Goal: Task Accomplishment & Management: Use online tool/utility

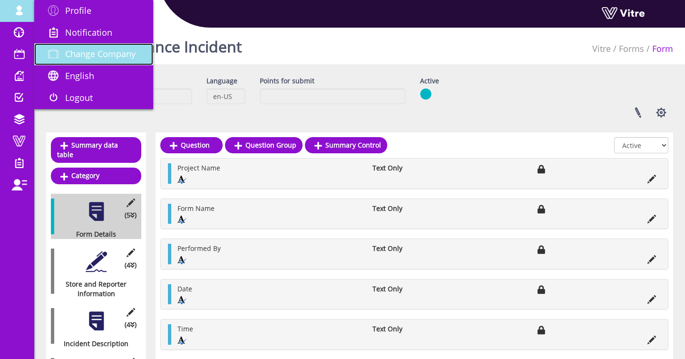
click at [83, 62] on link "Change Company" at bounding box center [93, 54] width 119 height 22
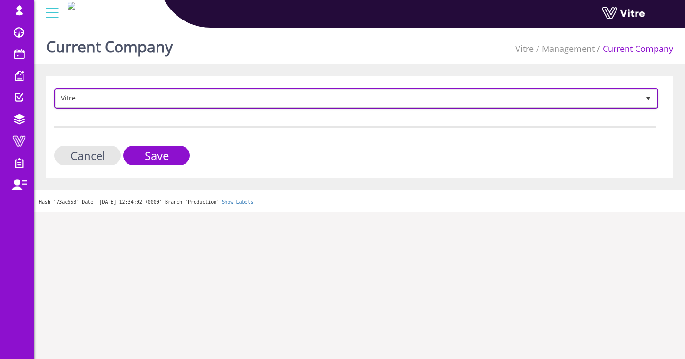
click at [102, 90] on span "Vitre" at bounding box center [348, 97] width 584 height 17
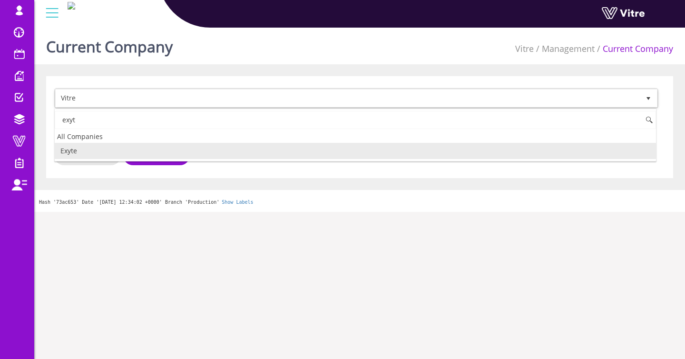
click at [88, 144] on li "Exyte" at bounding box center [355, 151] width 601 height 16
type input "exyt"
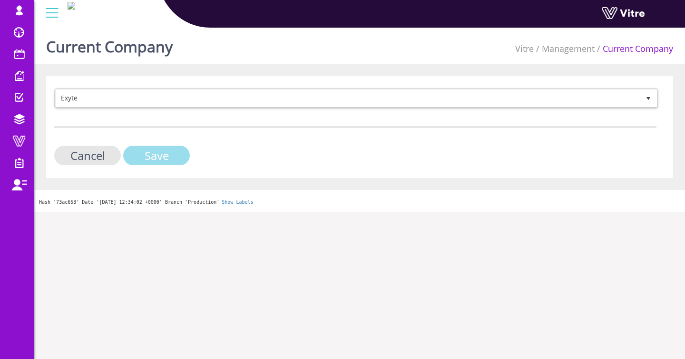
click at [181, 154] on input "Save" at bounding box center [156, 156] width 67 height 20
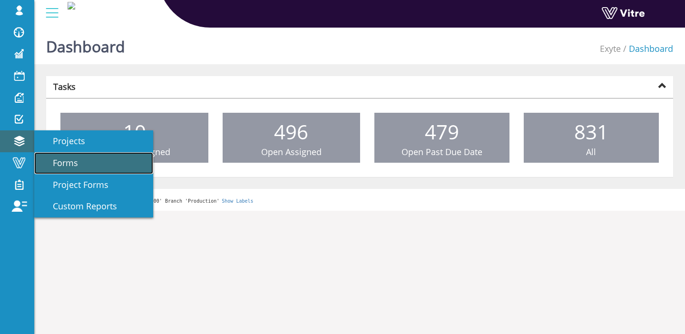
click at [59, 152] on link "Forms" at bounding box center [93, 163] width 119 height 22
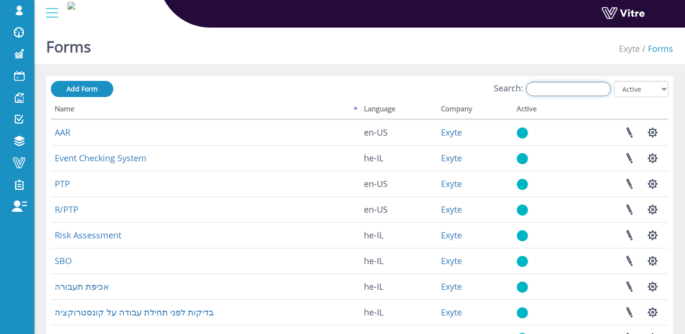
click at [586, 88] on input "Search:" at bounding box center [568, 89] width 85 height 14
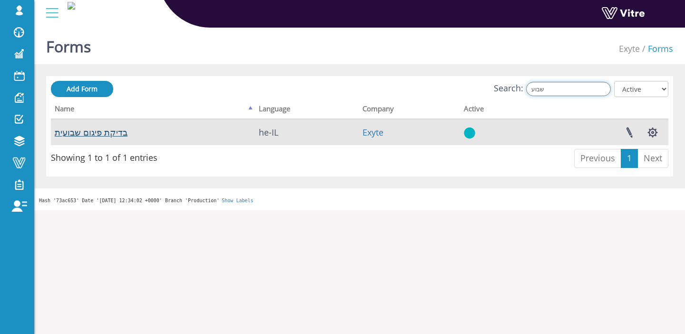
type input "שבוע"
click at [113, 128] on link "בדיקת פיגום שבועית" at bounding box center [91, 132] width 73 height 11
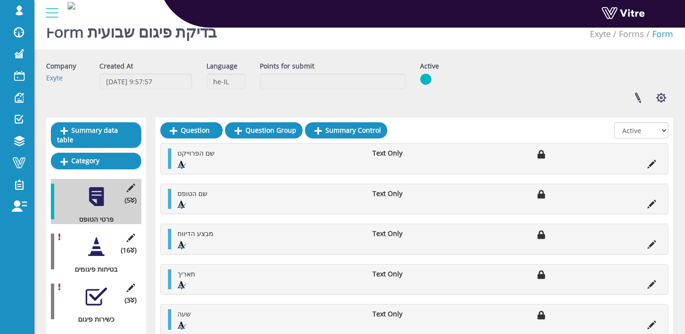
scroll to position [66, 0]
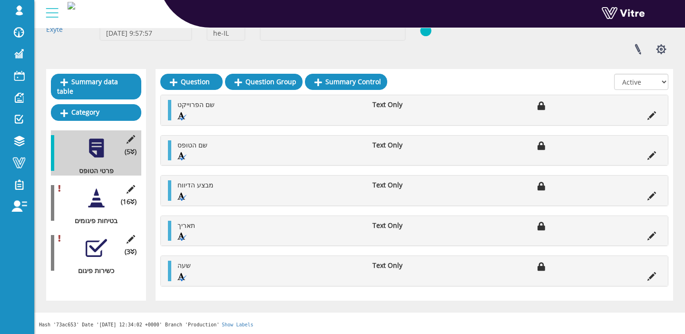
click at [83, 248] on div "(3 ) כשירות פיגום" at bounding box center [96, 252] width 90 height 45
click at [88, 246] on div at bounding box center [96, 247] width 21 height 21
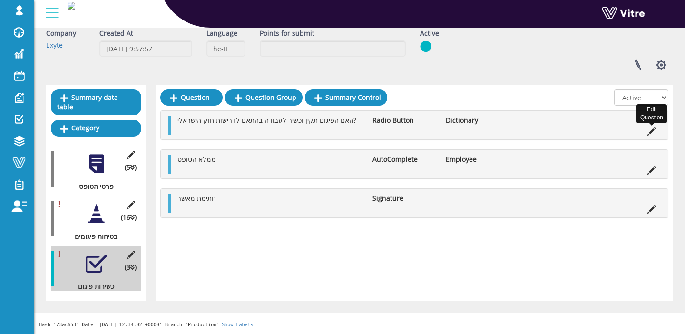
click at [652, 131] on icon at bounding box center [652, 131] width 9 height 9
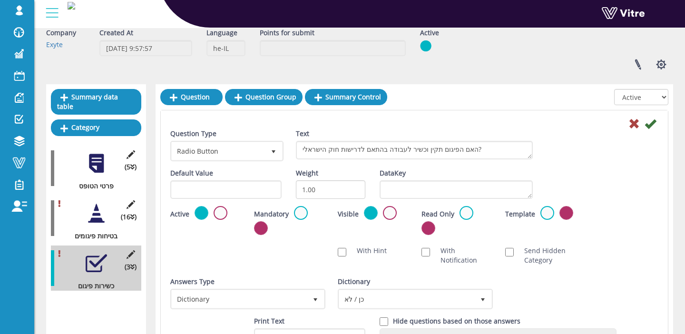
scroll to position [66, 0]
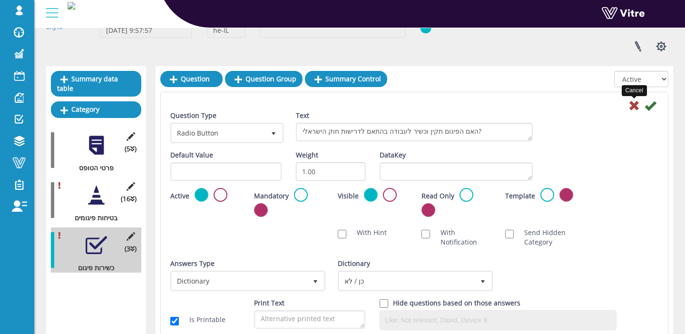
click at [633, 105] on icon at bounding box center [634, 105] width 11 height 11
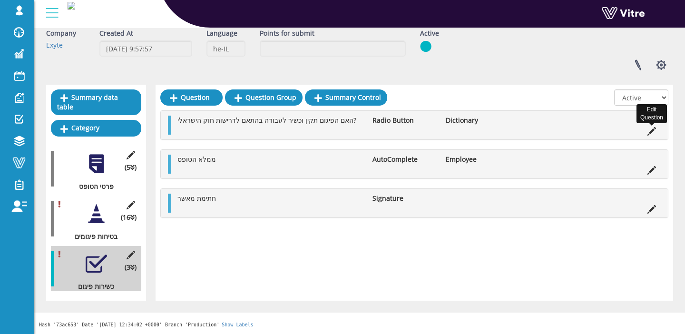
click at [654, 132] on icon at bounding box center [652, 131] width 9 height 9
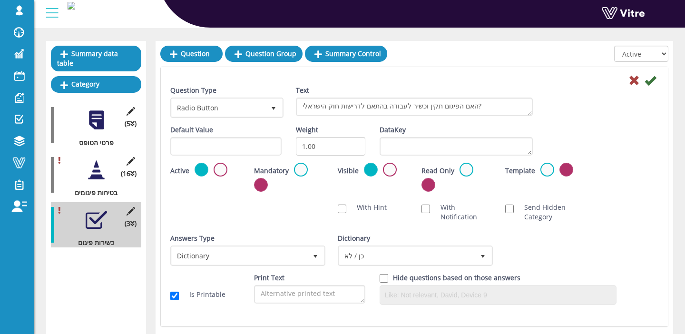
scroll to position [96, 0]
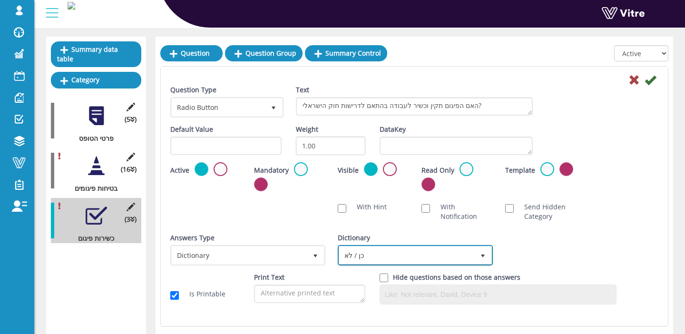
click at [421, 252] on span "כן / לא" at bounding box center [406, 254] width 135 height 17
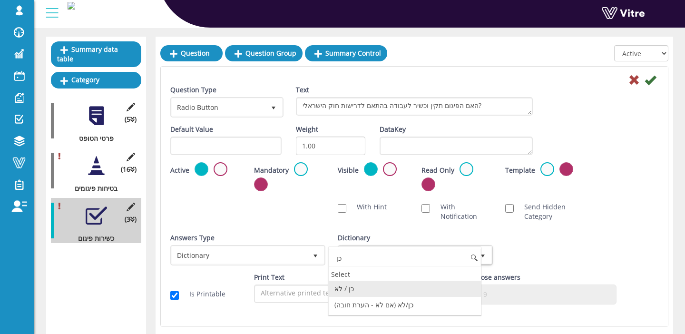
scroll to position [0, 0]
click at [415, 303] on li "כן/לא (אם לא - הערת חובה)" at bounding box center [405, 305] width 152 height 16
type input "כן"
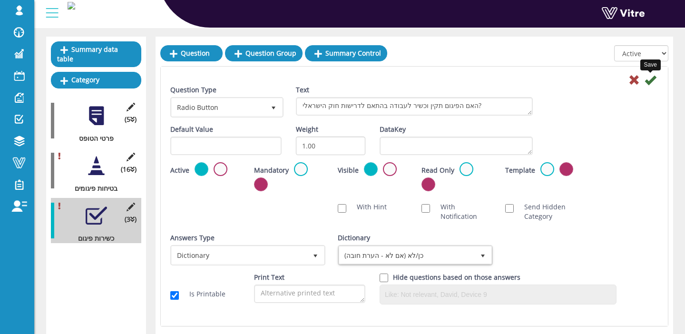
click at [649, 81] on icon at bounding box center [650, 79] width 11 height 11
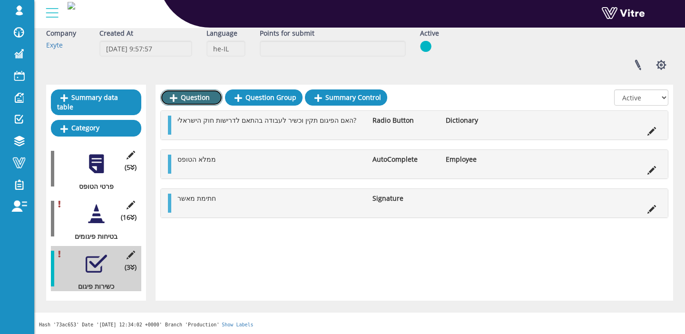
click at [192, 96] on link "Question" at bounding box center [191, 97] width 62 height 16
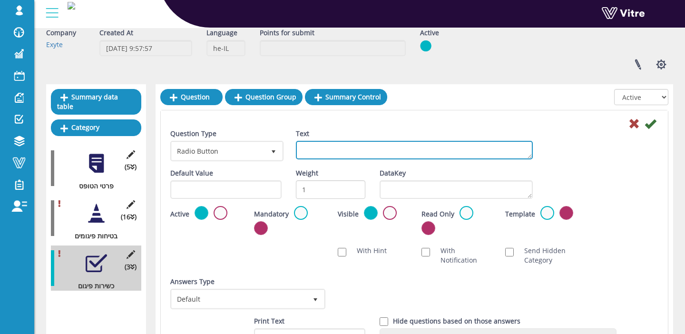
click at [387, 147] on textarea "Text" at bounding box center [414, 150] width 237 height 19
type textarea "הוספת תמונה"
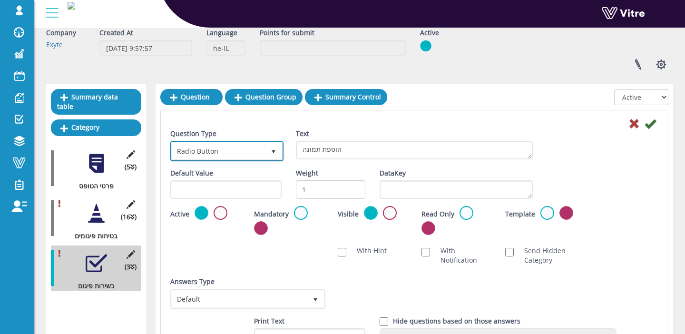
click at [237, 152] on span "Radio Button" at bounding box center [218, 150] width 93 height 17
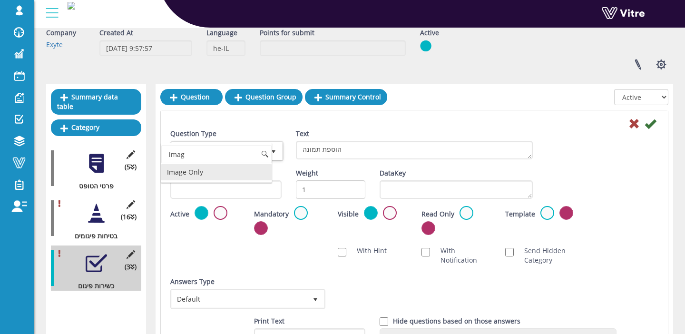
click at [196, 169] on li "Image Only" at bounding box center [216, 172] width 110 height 16
type input "imag"
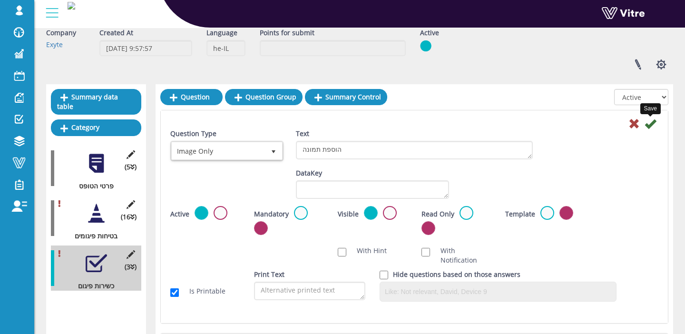
click at [649, 126] on icon at bounding box center [650, 123] width 11 height 11
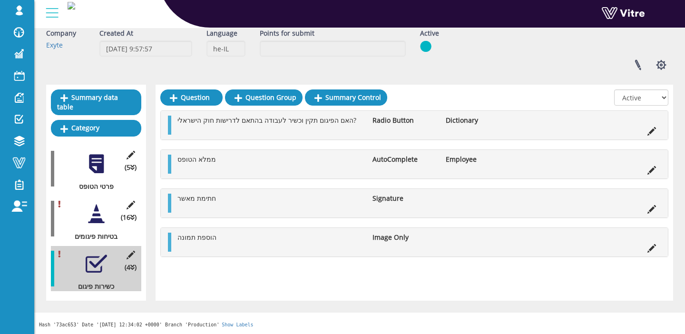
drag, startPoint x: 167, startPoint y: 245, endPoint x: 154, endPoint y: 200, distance: 47.1
click at [164, 176] on div "האם הפיגום תקין וכשיר לעבודה בהתאם לדרישות חוק הישראלי? Radio Button Dictionary…" at bounding box center [414, 183] width 508 height 147
drag, startPoint x: 169, startPoint y: 241, endPoint x: 211, endPoint y: 5, distance: 239.8
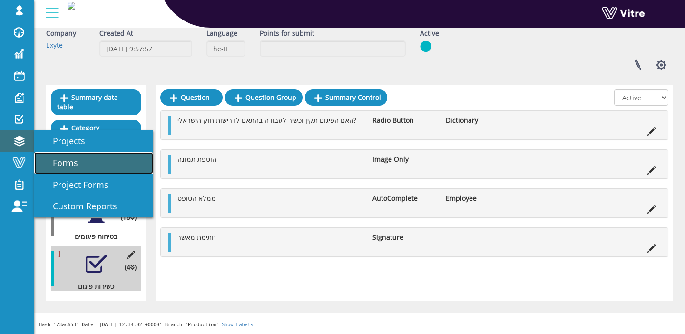
click at [59, 161] on span "Forms" at bounding box center [59, 162] width 37 height 11
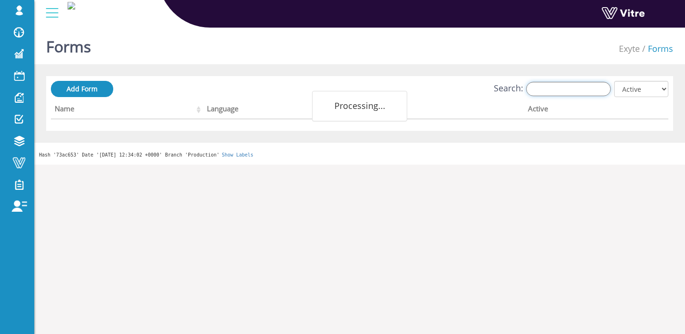
click at [550, 93] on input "Search:" at bounding box center [568, 89] width 85 height 14
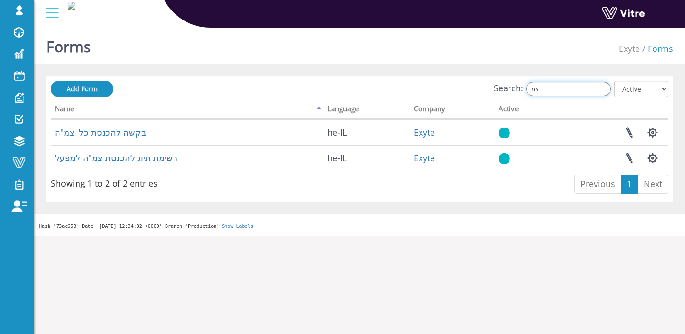
type input "צמ"
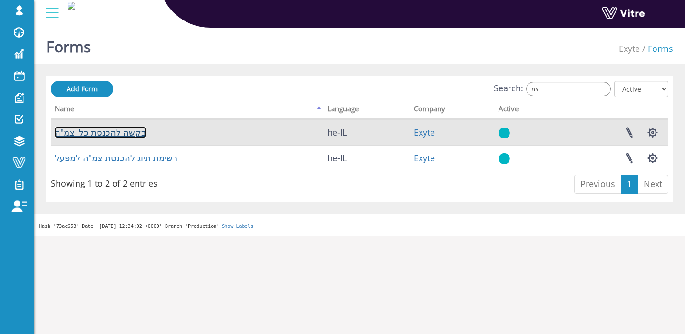
click at [135, 132] on link "בקשה להכנסת כלי צמ"ה" at bounding box center [100, 132] width 91 height 11
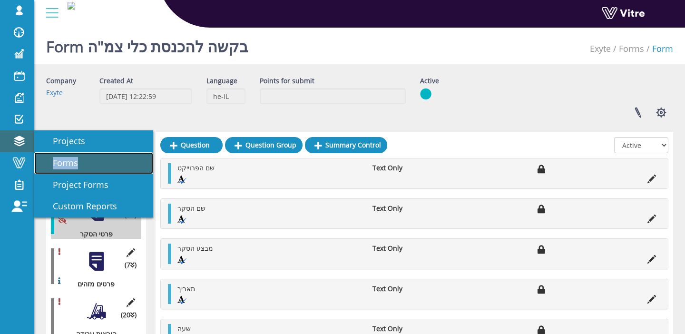
click at [47, 157] on link "Forms" at bounding box center [93, 163] width 119 height 22
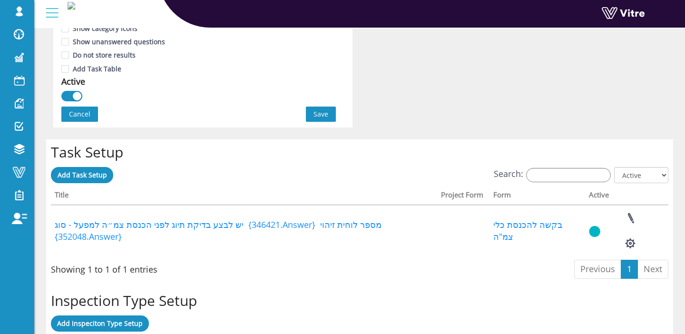
scroll to position [656, 0]
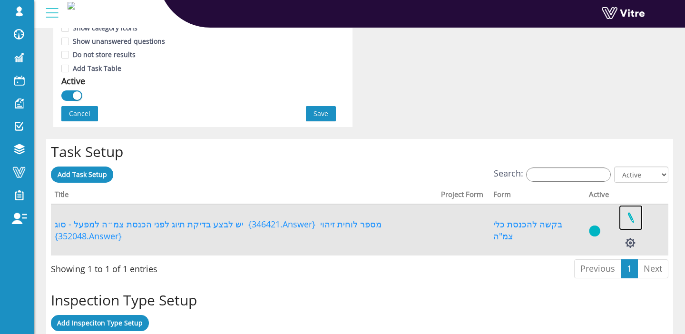
click at [630, 230] on link at bounding box center [631, 217] width 24 height 25
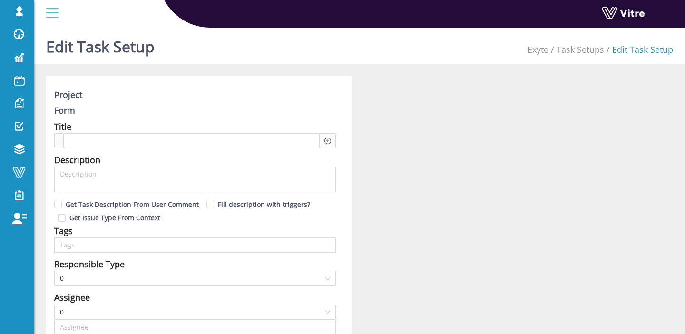
type input "[PERSON_NAME] SU"
type input "12"
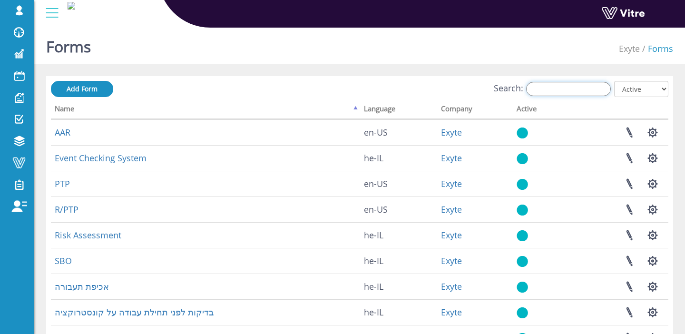
click at [554, 88] on input "Search:" at bounding box center [568, 89] width 85 height 14
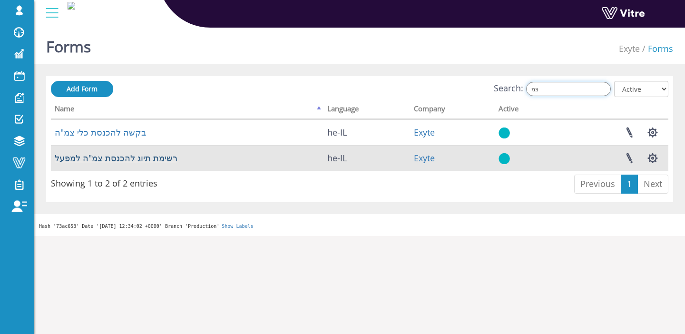
type input "צמ"
click at [148, 157] on link "רשימת תיוג להכנסת צמ"ה למפעל" at bounding box center [116, 157] width 123 height 11
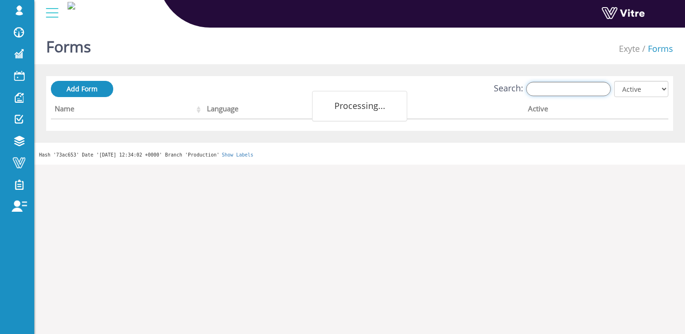
click at [593, 95] on input "Search:" at bounding box center [568, 89] width 85 height 14
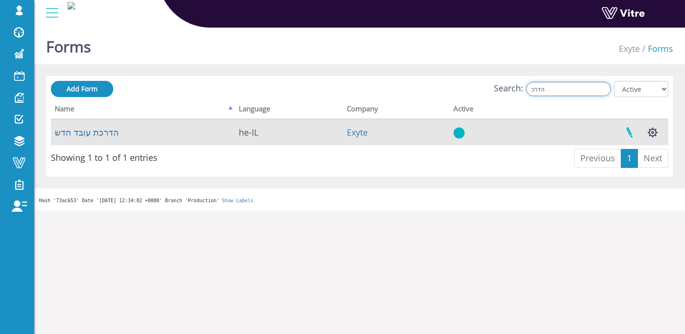
type input "הדרכ"
click at [628, 127] on link at bounding box center [630, 132] width 24 height 25
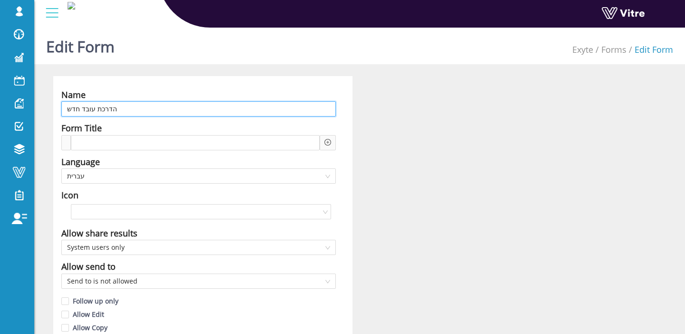
click at [80, 111] on input "הדרכת עובד חדש" at bounding box center [198, 108] width 275 height 15
type input "הדרכת עובד זמני"
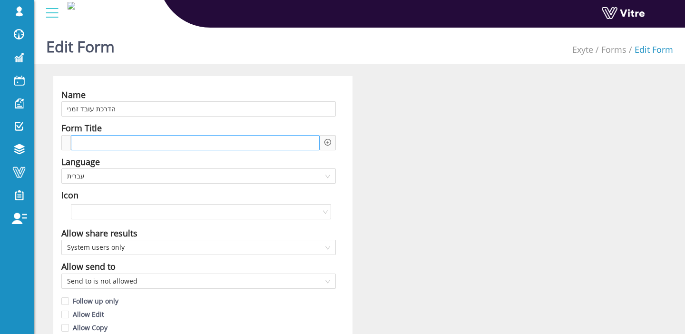
click at [133, 140] on div at bounding box center [195, 142] width 249 height 15
click at [330, 142] on icon "plus-circle" at bounding box center [327, 142] width 7 height 7
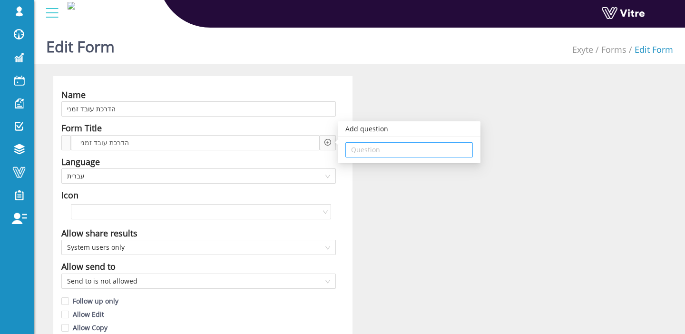
click at [351, 149] on div "Question" at bounding box center [409, 149] width 128 height 15
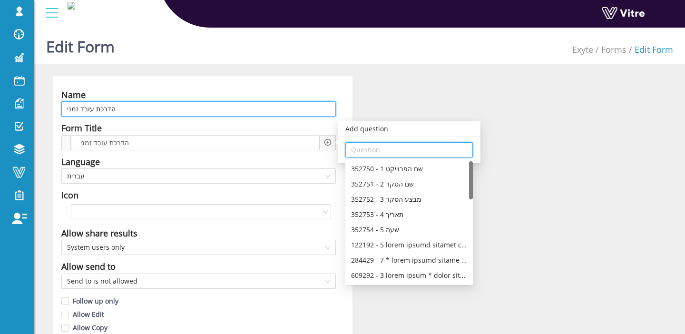
click at [78, 111] on input "הדרכת עובד זמני" at bounding box center [198, 108] width 275 height 15
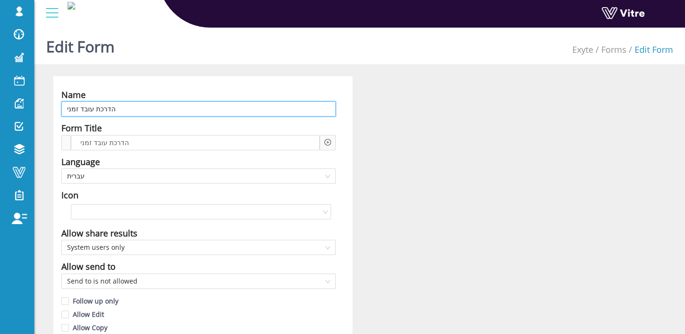
click at [65, 110] on input "הדרכת עובד זמני" at bounding box center [198, 108] width 275 height 15
type input "הדרכת עובד זמני / מבקר"
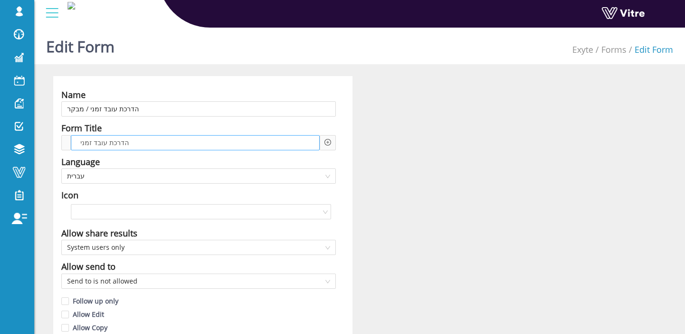
click at [215, 141] on div "הדרכת עובד זמני" at bounding box center [195, 142] width 249 height 15
click at [332, 146] on div "Add question Question" at bounding box center [328, 142] width 16 height 15
click at [329, 142] on icon "plus-circle" at bounding box center [327, 142] width 3 height 3
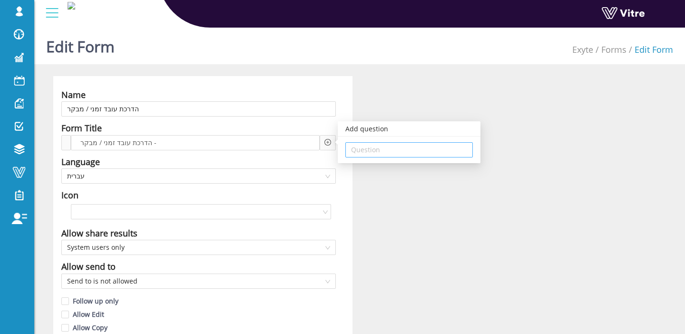
click at [368, 147] on input "search" at bounding box center [409, 150] width 116 height 14
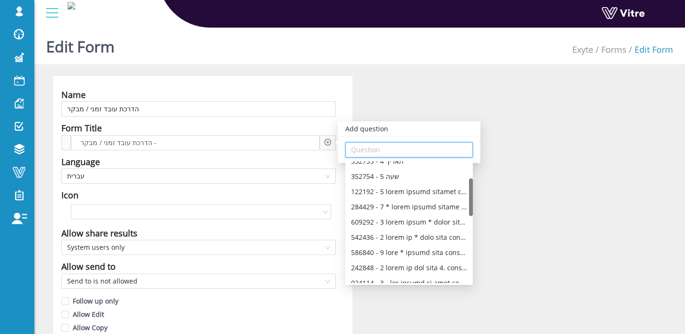
scroll to position [56, 0]
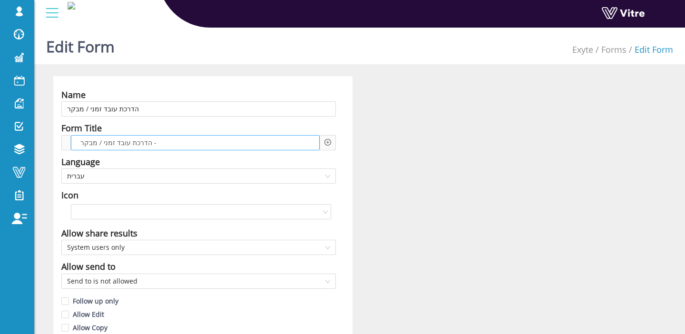
click at [214, 137] on div "הדרכת עובד זמני / מבקר -" at bounding box center [195, 142] width 249 height 15
click at [214, 139] on div "הדרכת עובד זמני / מבקר -" at bounding box center [195, 142] width 249 height 15
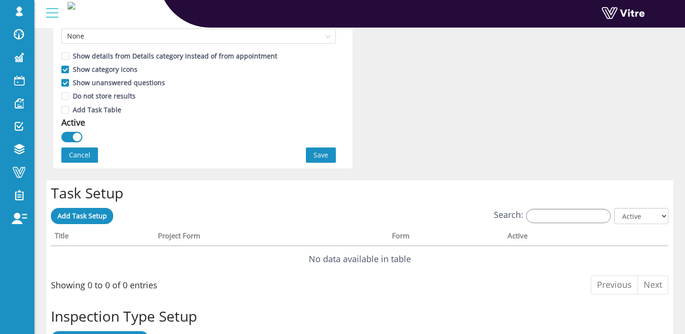
scroll to position [666, 0]
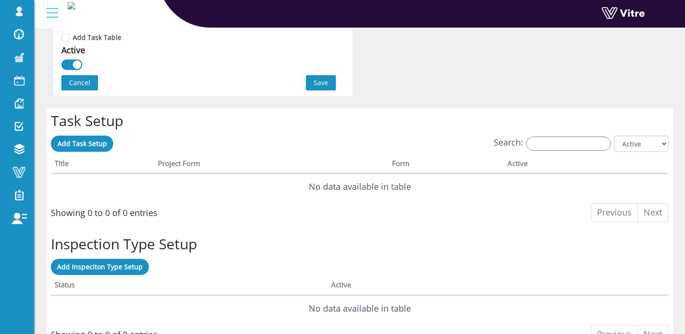
click at [323, 78] on span "Save" at bounding box center [321, 83] width 15 height 10
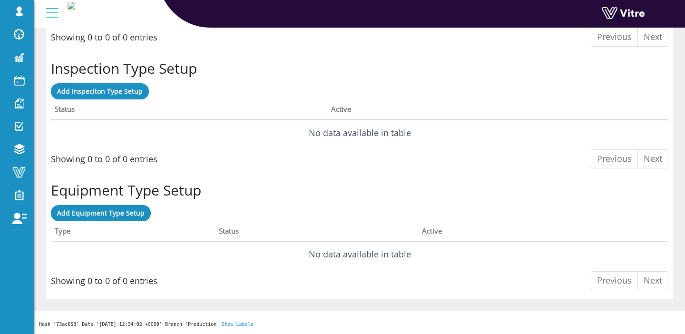
scroll to position [13, 0]
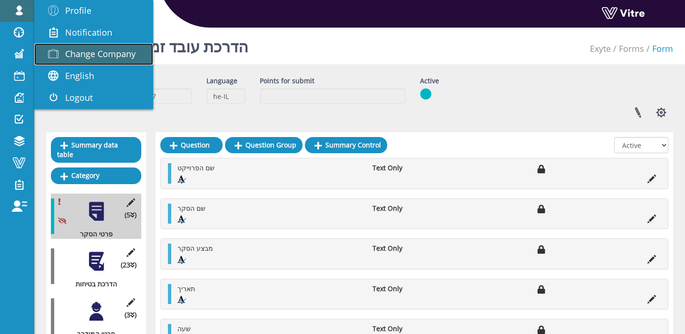
click at [99, 56] on span "Change Company" at bounding box center [100, 53] width 70 height 11
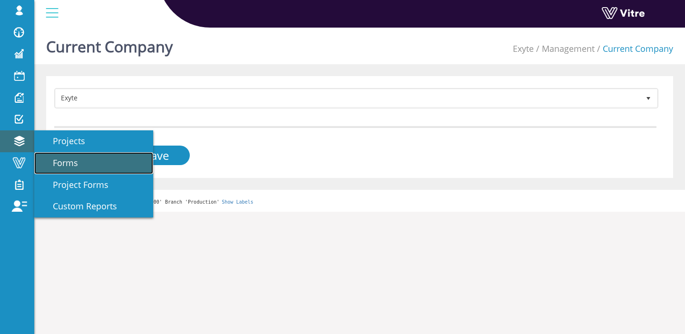
click at [54, 166] on span "Forms" at bounding box center [59, 162] width 37 height 11
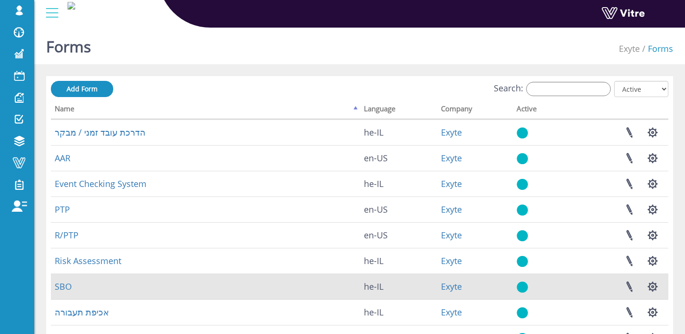
click at [63, 279] on td "SBO" at bounding box center [205, 287] width 309 height 26
click at [62, 281] on link "SBO" at bounding box center [63, 286] width 17 height 11
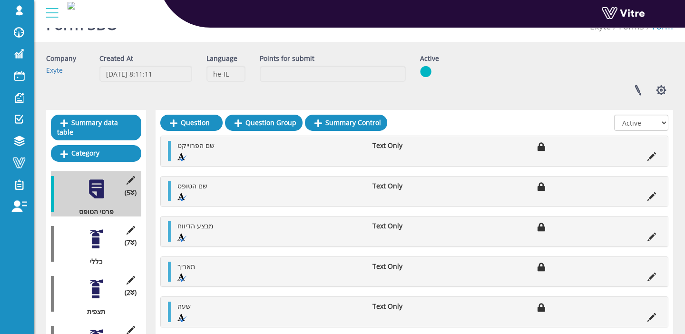
scroll to position [98, 0]
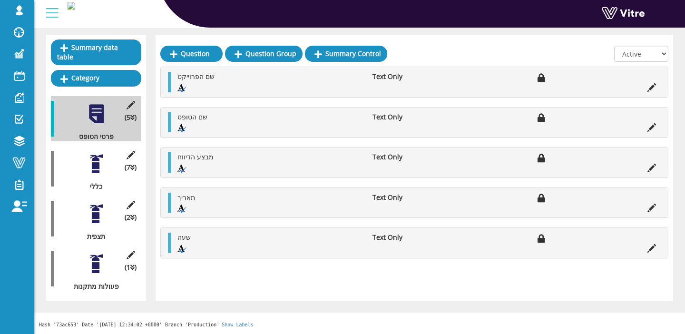
click at [88, 216] on div at bounding box center [96, 213] width 21 height 21
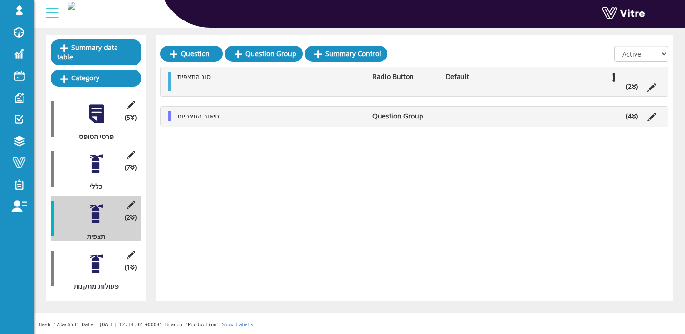
click at [98, 254] on div at bounding box center [96, 263] width 21 height 21
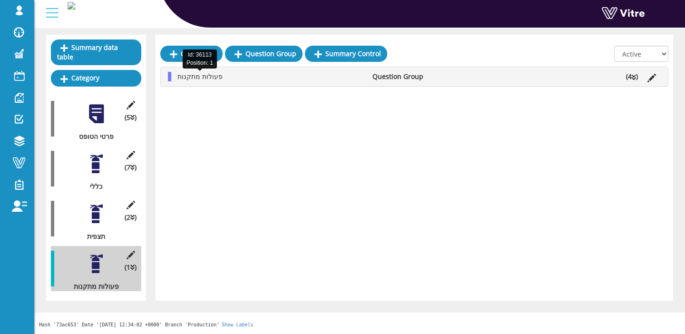
click at [220, 78] on span "פעולות מתקנות" at bounding box center [199, 76] width 45 height 9
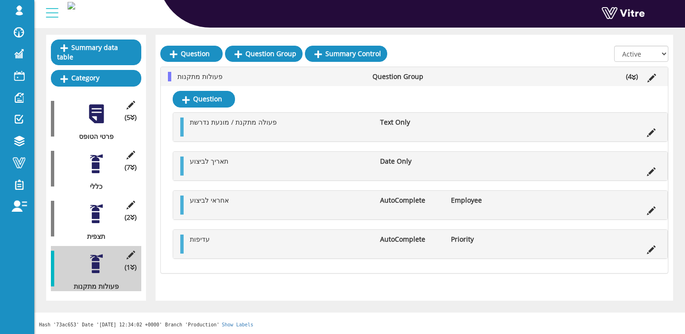
click at [94, 215] on div at bounding box center [96, 213] width 21 height 21
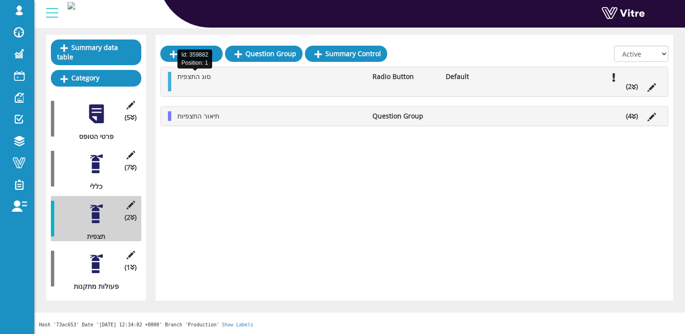
drag, startPoint x: 183, startPoint y: 77, endPoint x: 197, endPoint y: 79, distance: 13.9
click at [183, 77] on span "סוג התצפית" at bounding box center [193, 76] width 33 height 9
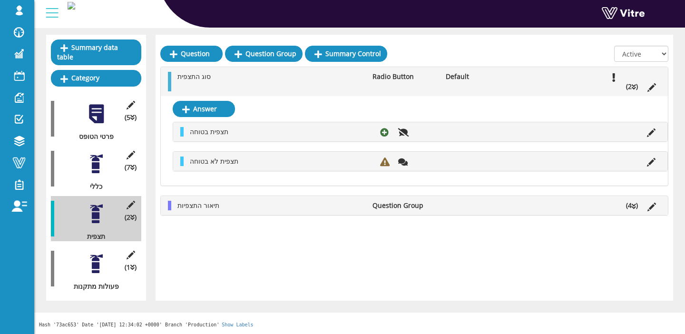
click at [88, 269] on div at bounding box center [96, 263] width 21 height 21
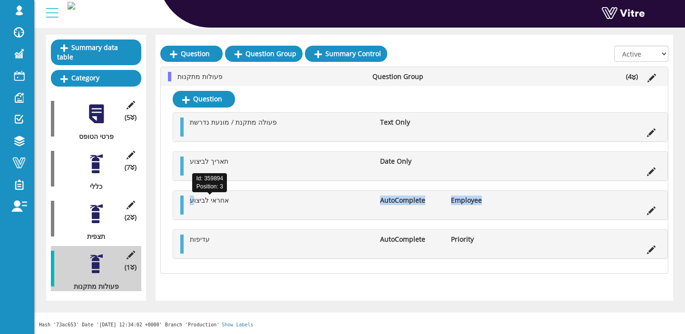
drag, startPoint x: 487, startPoint y: 201, endPoint x: 195, endPoint y: 200, distance: 292.1
click at [195, 200] on ul "אחראי לביצוע AutoComplete Employee" at bounding box center [422, 205] width 475 height 19
click at [269, 203] on li "אחראי לביצוע" at bounding box center [280, 201] width 190 height 10
drag, startPoint x: 191, startPoint y: 202, endPoint x: 223, endPoint y: 202, distance: 31.9
click at [223, 202] on span "אחראי לביצוע" at bounding box center [209, 200] width 39 height 9
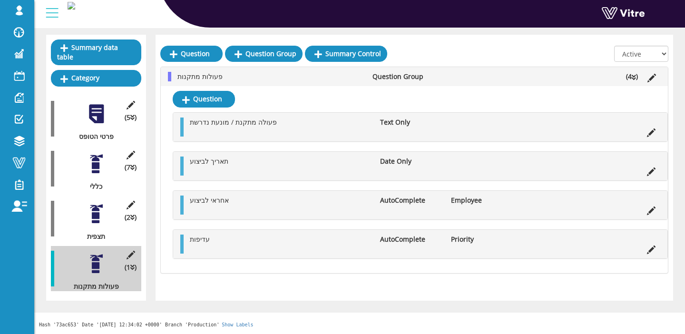
click at [486, 202] on li "Employee" at bounding box center [481, 201] width 71 height 10
click at [474, 200] on li "Employee" at bounding box center [481, 201] width 71 height 10
click at [295, 149] on div "פעולה מתקנת / מונעת נדרשת Text Only תאריך לביצוע Date Only אחראי לביצוע AutoCom…" at bounding box center [420, 185] width 495 height 147
click at [197, 202] on span "אחראי לביצוע" at bounding box center [209, 200] width 39 height 9
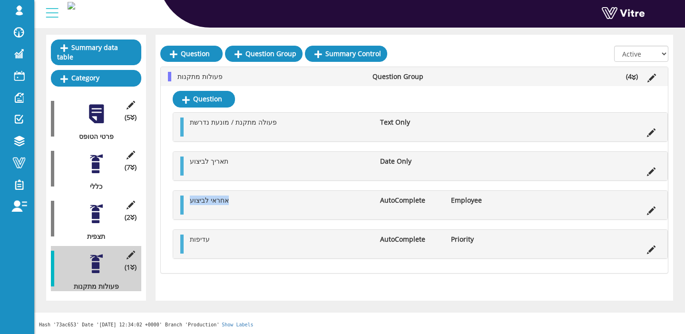
drag, startPoint x: 190, startPoint y: 200, endPoint x: 249, endPoint y: 202, distance: 59.0
click at [249, 202] on li "אחראי לביצוע" at bounding box center [280, 201] width 190 height 10
click at [250, 202] on li "אחראי לביצוע" at bounding box center [280, 201] width 190 height 10
drag, startPoint x: 187, startPoint y: 199, endPoint x: 273, endPoint y: 201, distance: 85.2
click at [273, 201] on li "אחראי לביצוע" at bounding box center [280, 201] width 190 height 10
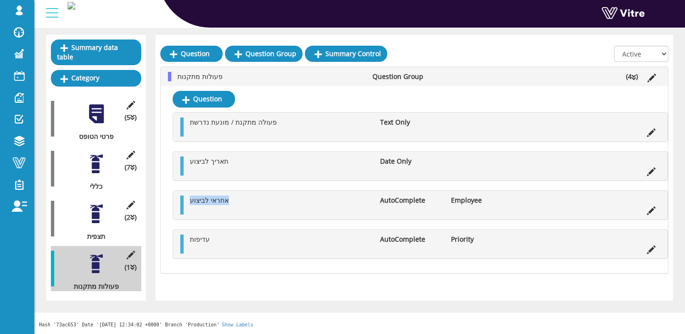
click at [274, 200] on li "אחראי לביצוע" at bounding box center [280, 201] width 190 height 10
